Goal: Information Seeking & Learning: Learn about a topic

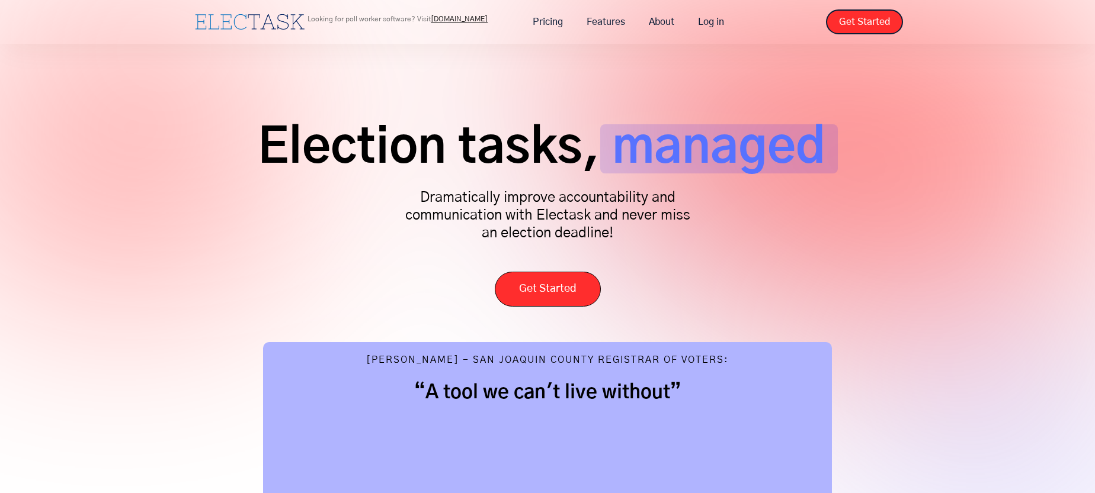
click at [995, 88] on div "Election tasks, managed Dramatically improve accountability and communication w…" at bounding box center [547, 402] width 1095 height 804
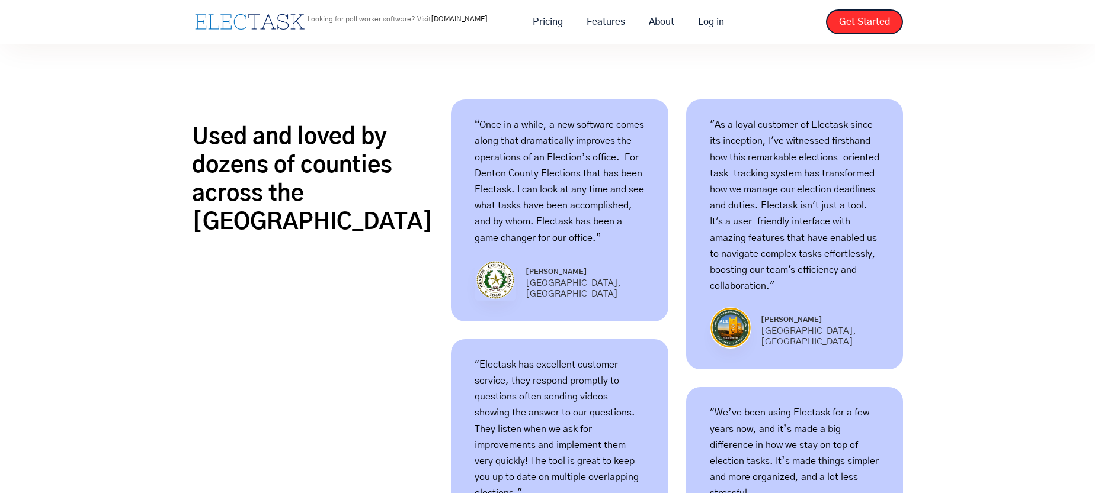
scroll to position [770, 0]
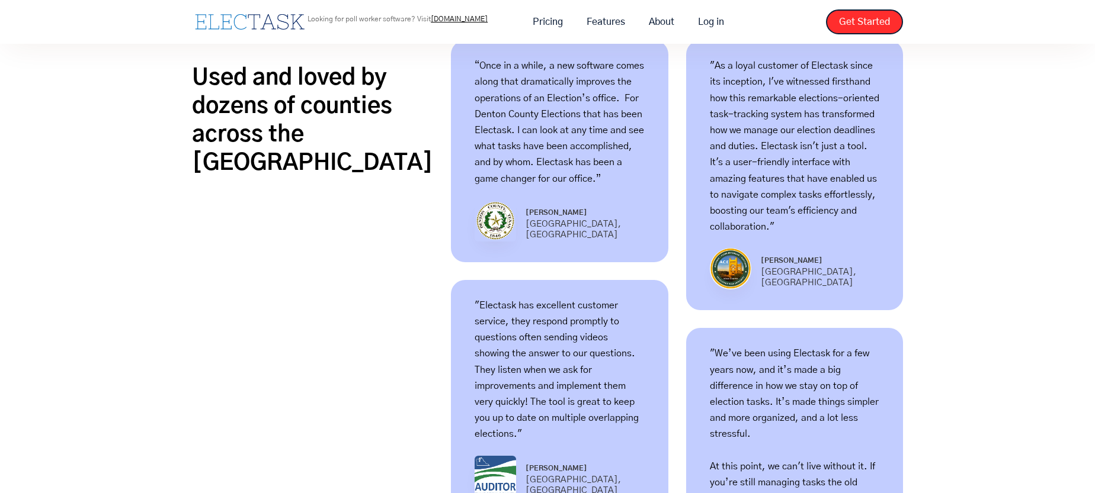
click at [993, 77] on div "Used and loved by dozens of counties across the US “Once in a while, a new soft…" at bounding box center [547, 501] width 1095 height 935
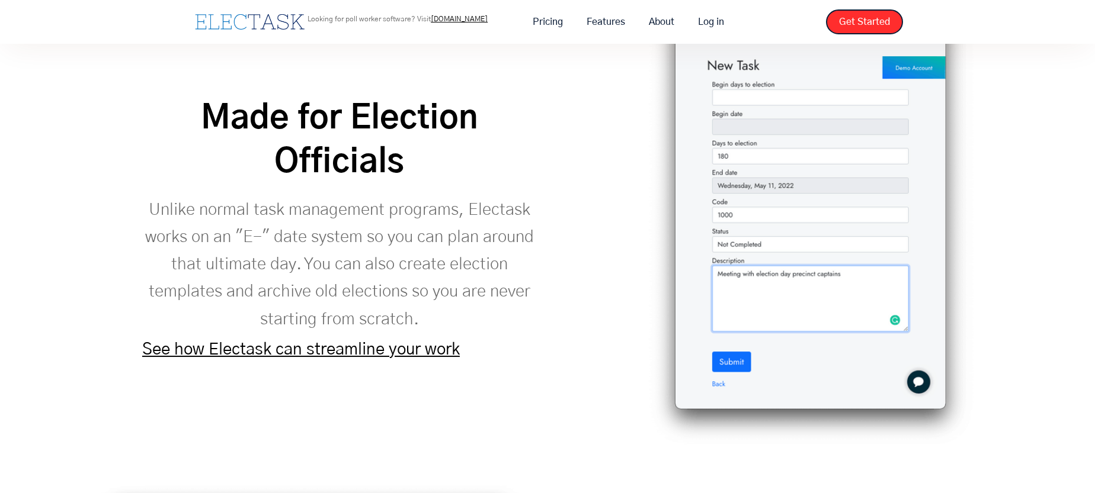
scroll to position [1836, 0]
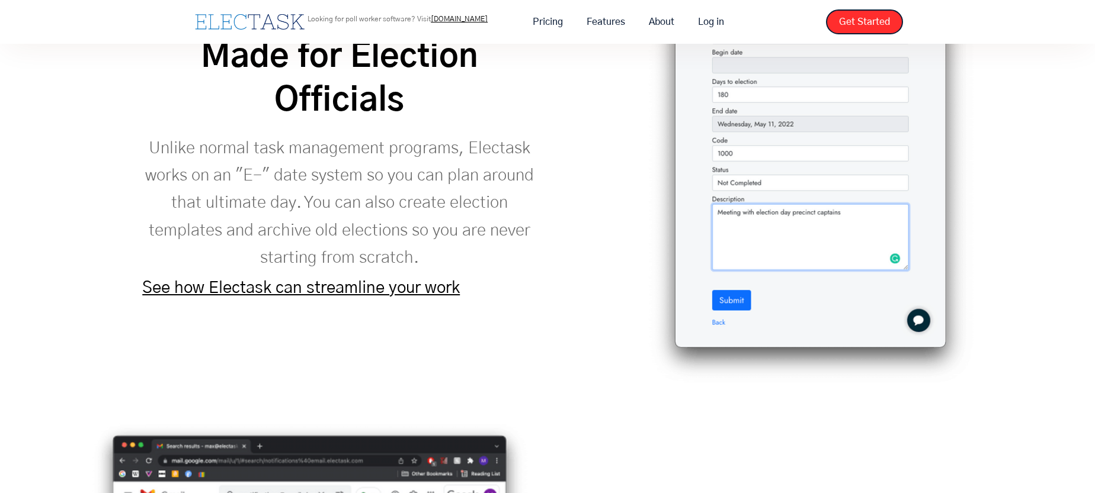
click at [1014, 100] on div "Made for Election Officials Unlike normal task management programs, Electask wo…" at bounding box center [546, 151] width 985 height 470
click at [1008, 100] on div "Made for Election Officials Unlike normal task management programs, Electask wo…" at bounding box center [546, 151] width 985 height 470
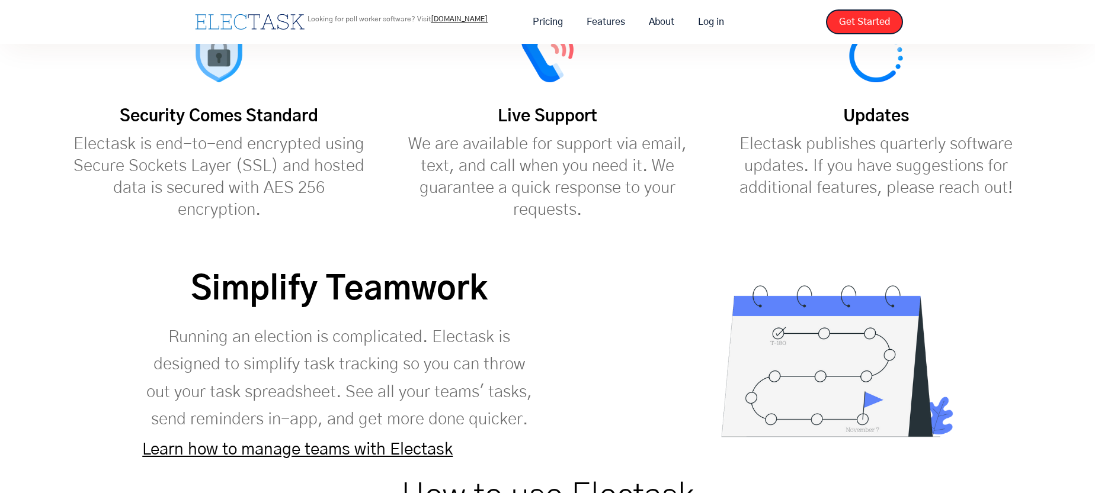
scroll to position [3495, 0]
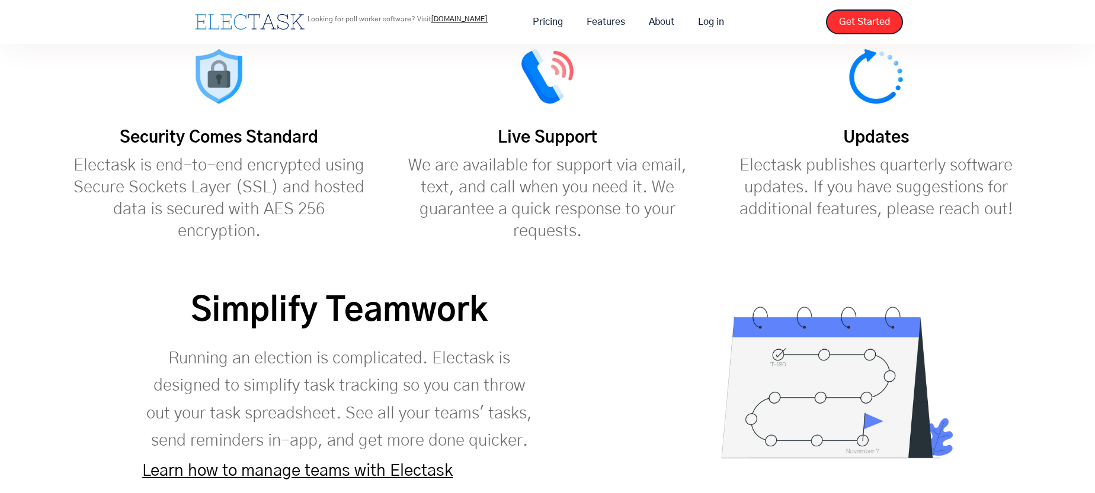
click at [977, 75] on div "Updates Electask publishes quarterly software updates. If you have suggestions …" at bounding box center [875, 135] width 328 height 172
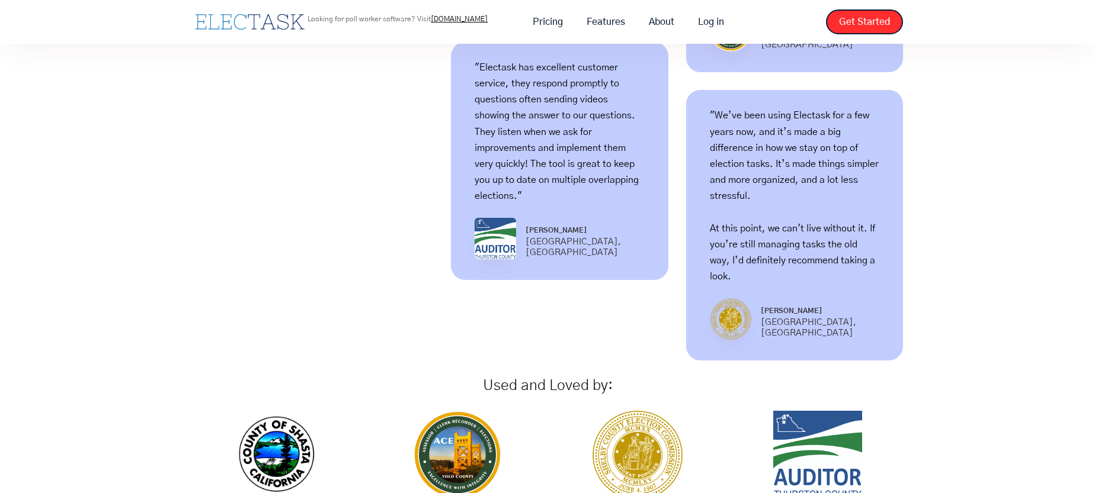
scroll to position [829, 0]
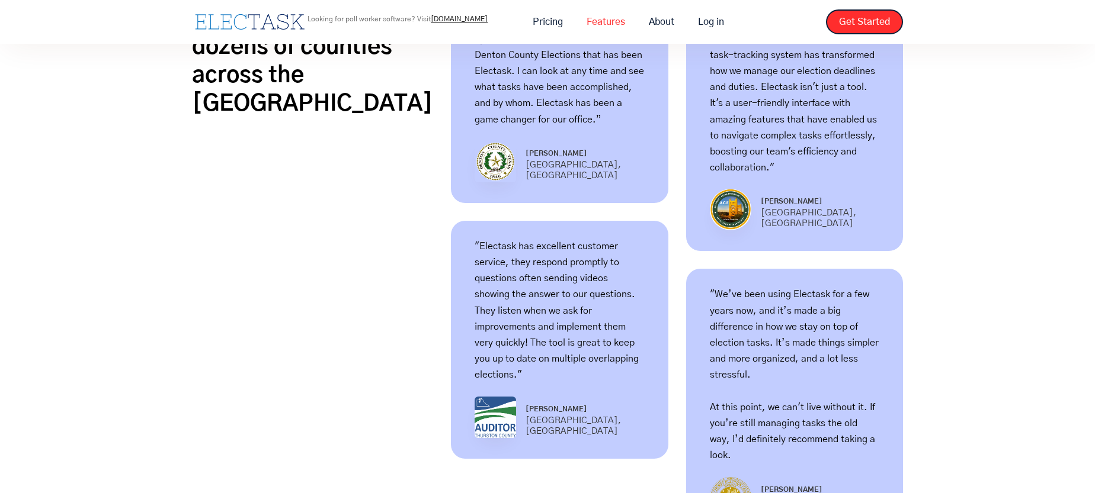
drag, startPoint x: 601, startPoint y: 28, endPoint x: 612, endPoint y: 28, distance: 11.3
click at [601, 28] on link "Features" at bounding box center [606, 21] width 62 height 25
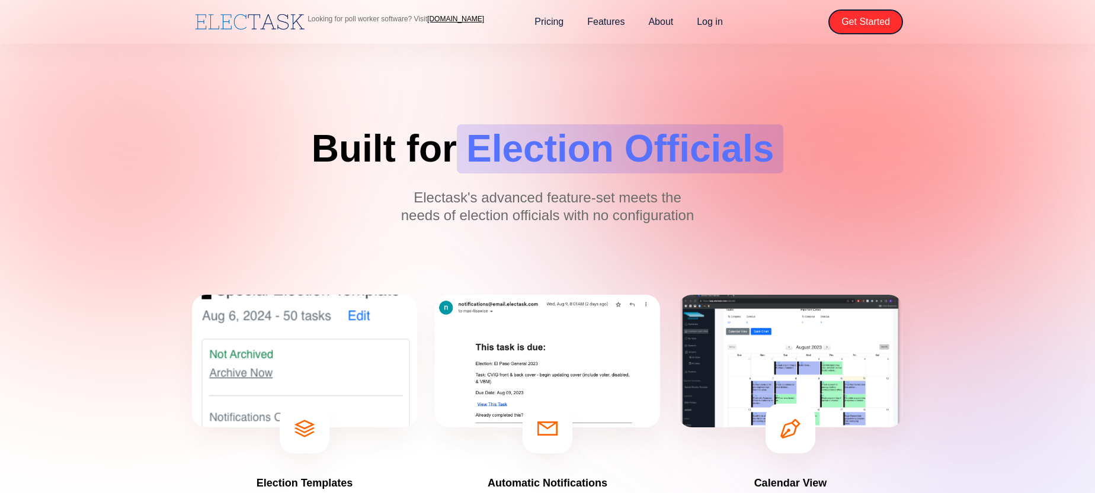
click at [978, 129] on div "Built for Election Officials Electask's advanced feature-set meets the needs of…" at bounding box center [547, 122] width 1095 height 245
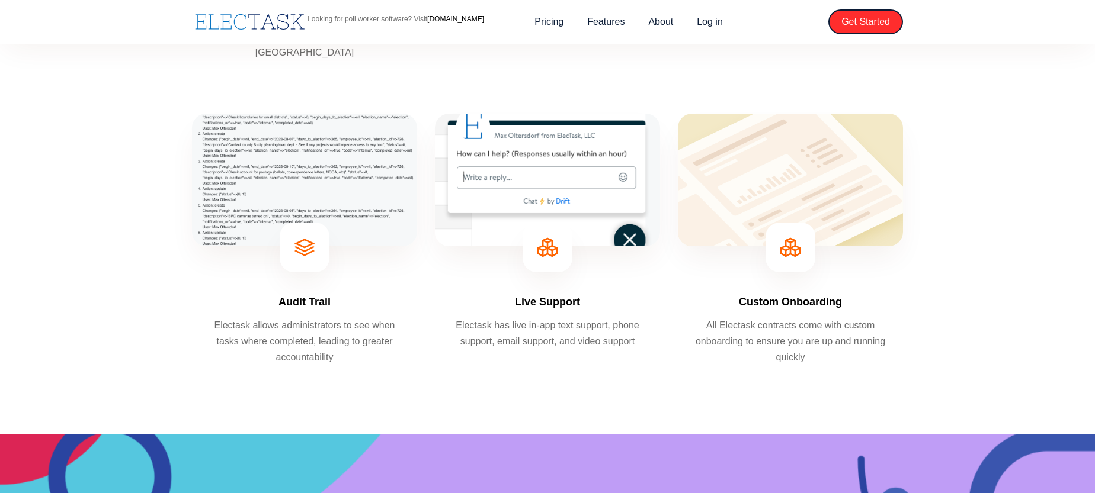
scroll to position [829, 0]
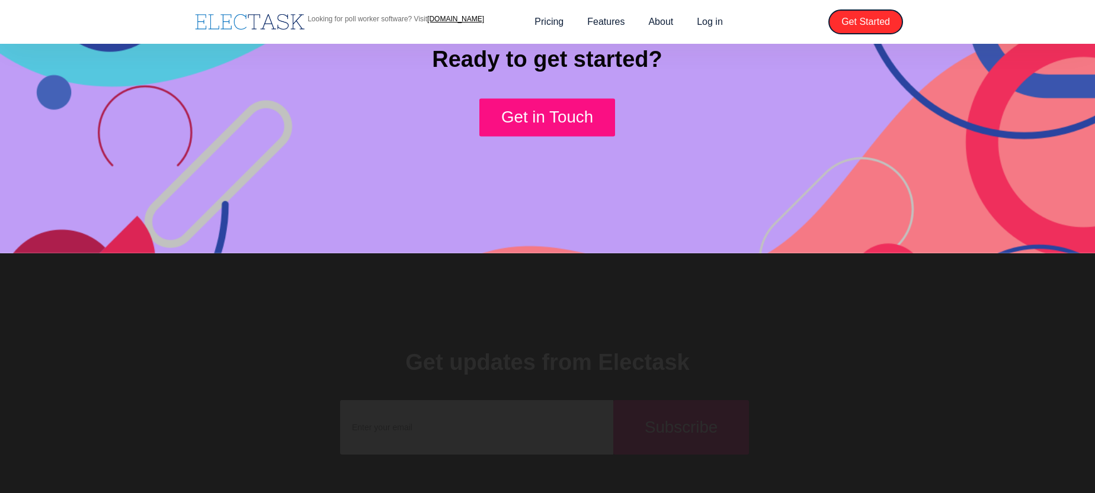
scroll to position [1416, 0]
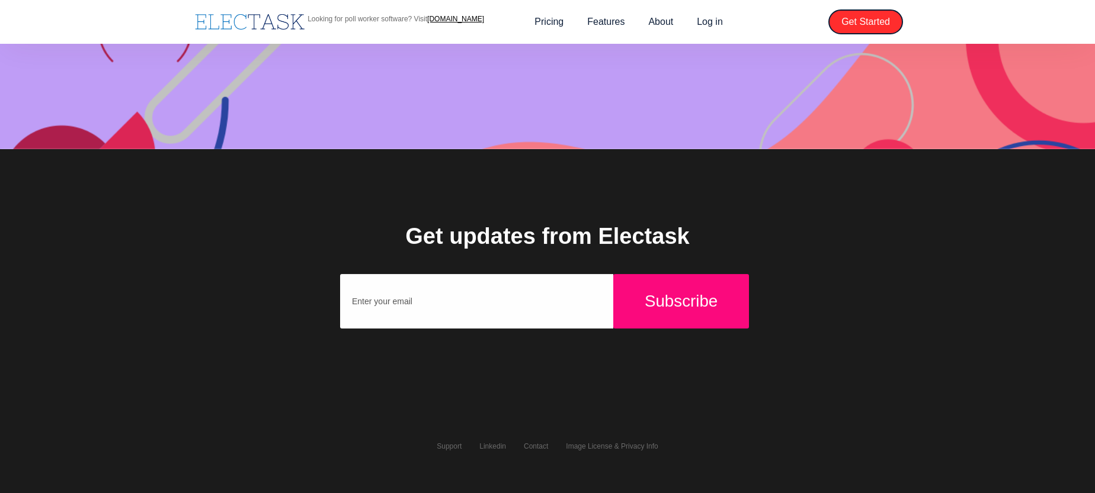
click at [118, 24] on div at bounding box center [547, 22] width 1095 height 44
